Goal: Check status: Check status

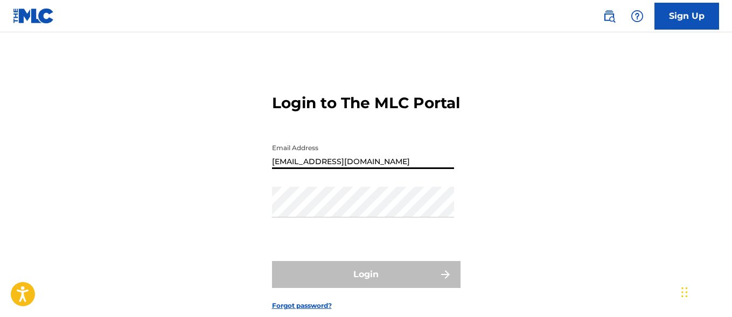
type input "[EMAIL_ADDRESS][DOMAIN_NAME]"
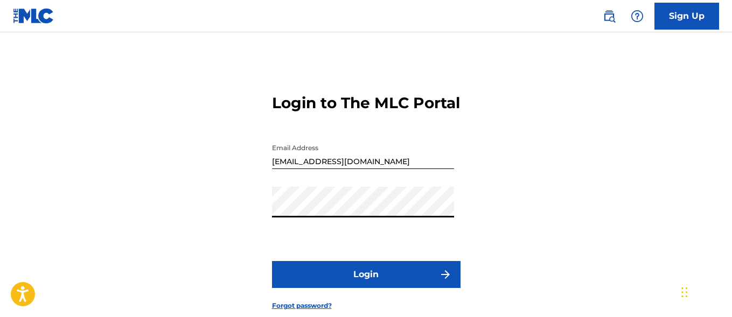
click at [366, 288] on button "Login" at bounding box center [366, 274] width 189 height 27
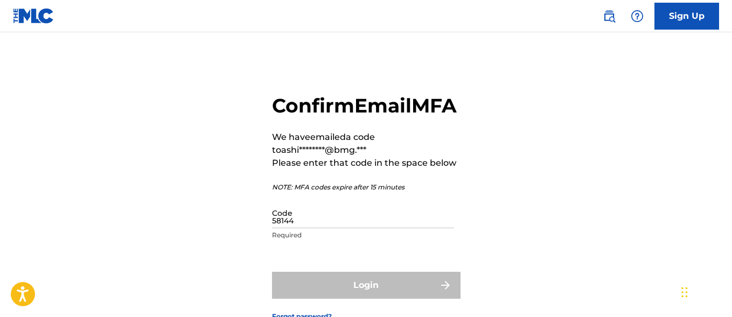
type input "581445"
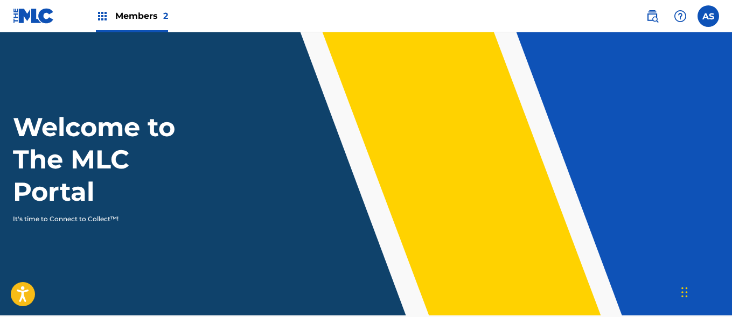
click at [102, 16] on img at bounding box center [102, 16] width 13 height 13
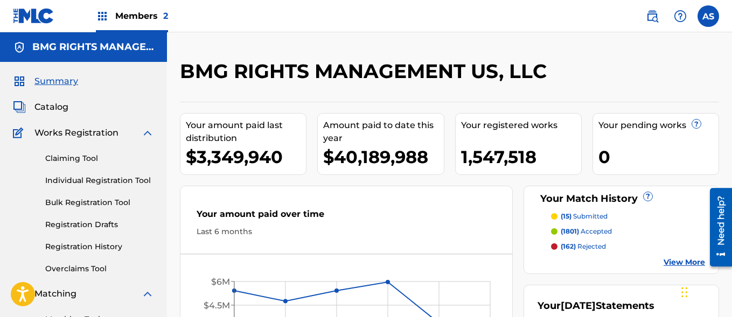
scroll to position [234, 0]
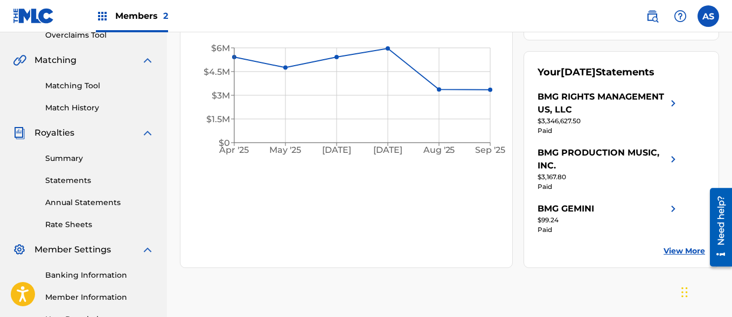
click at [100, 158] on link "Summary" at bounding box center [99, 158] width 109 height 11
